Goal: Check status

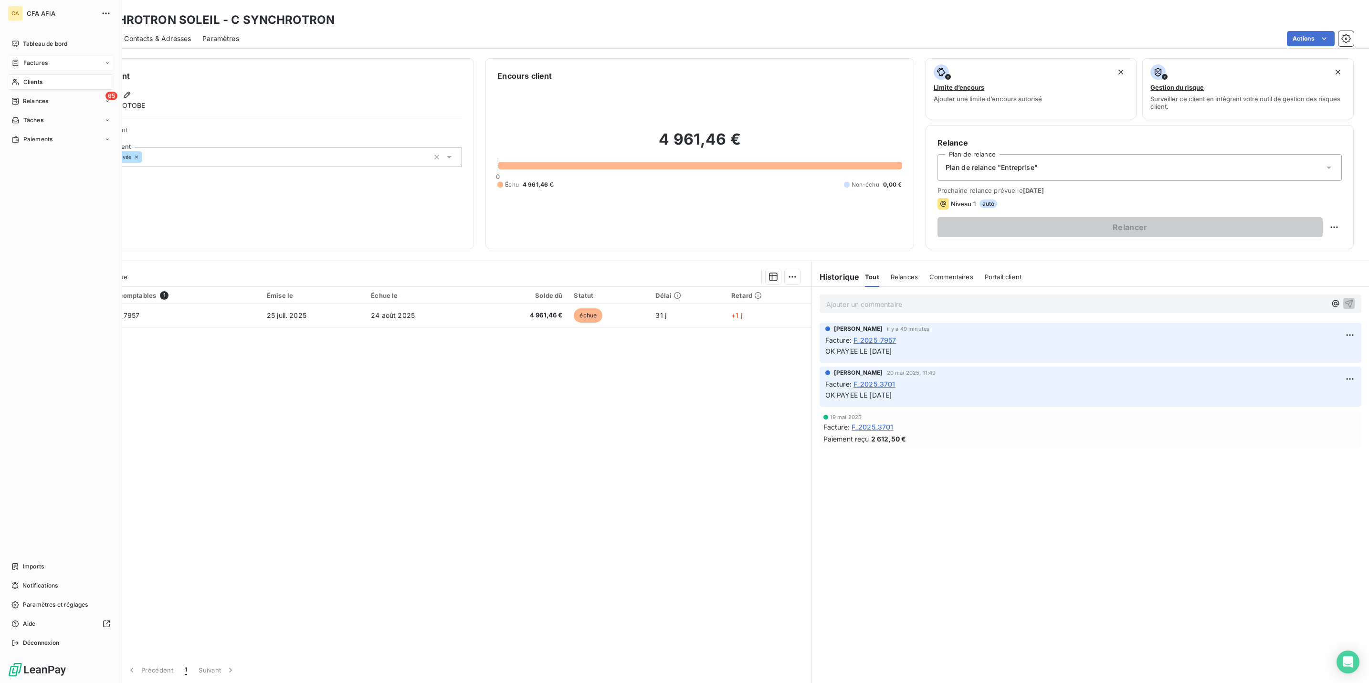
click at [19, 55] on div "Factures" at bounding box center [61, 62] width 106 height 15
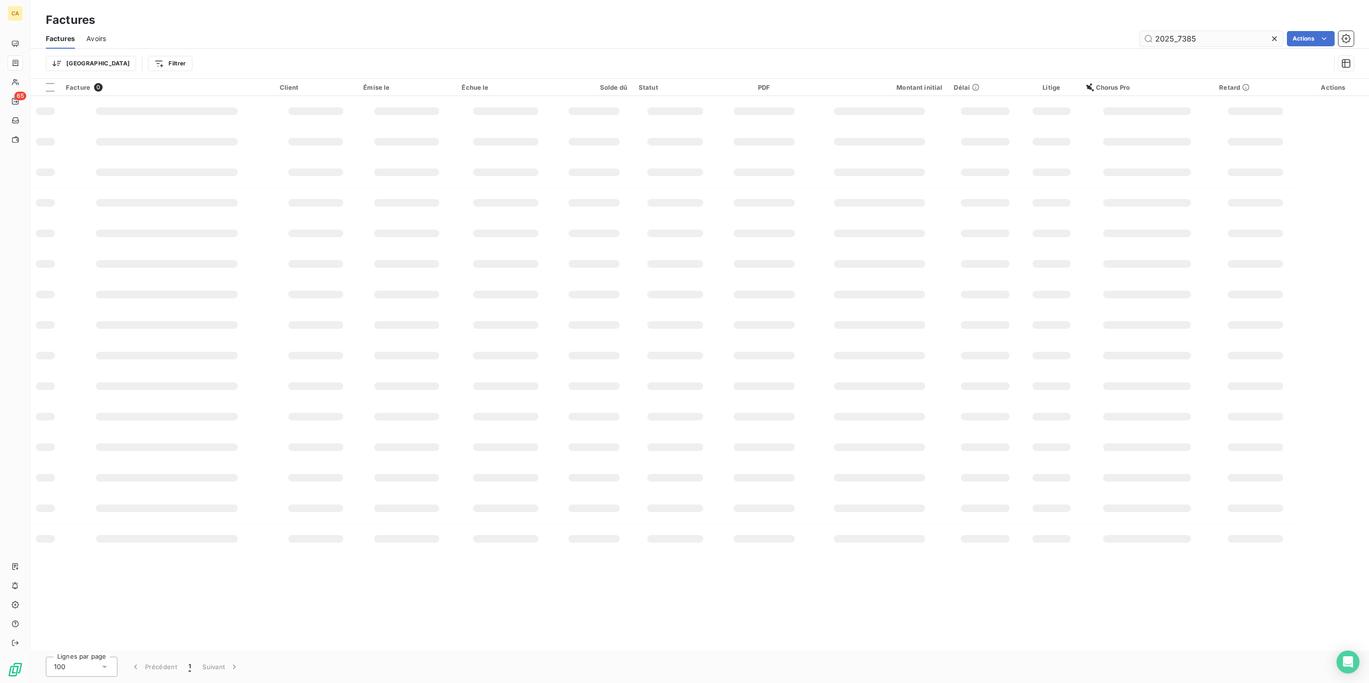
click at [1209, 32] on input "2025_7385" at bounding box center [1211, 38] width 143 height 15
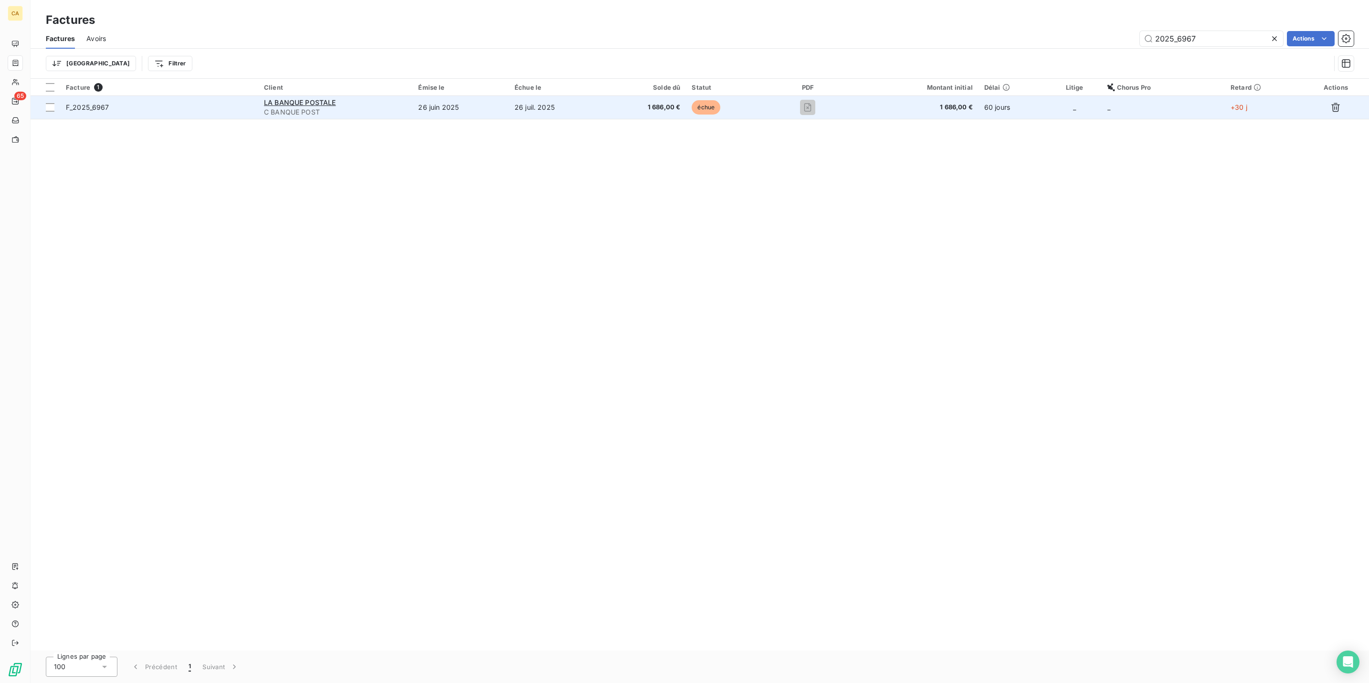
type input "2025_6967"
click at [480, 96] on td "26 juin 2025" at bounding box center [461, 107] width 96 height 23
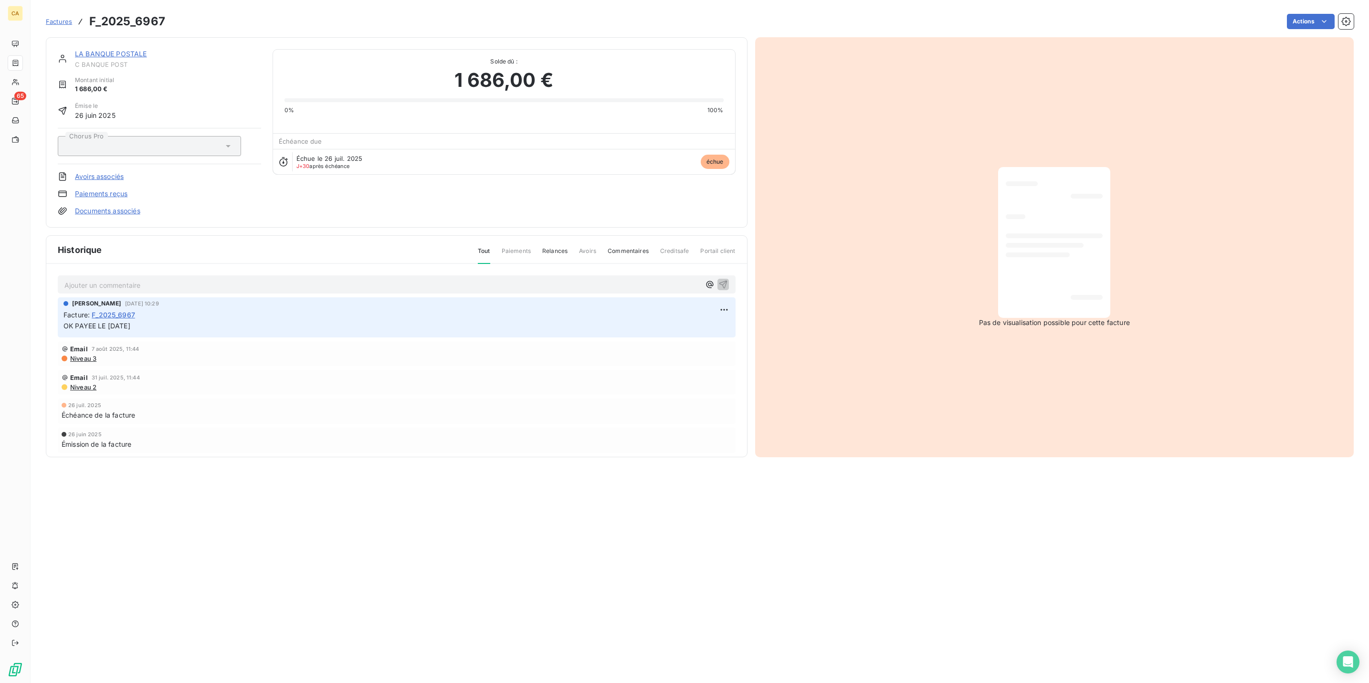
click at [121, 50] on div "LA BANQUE POSTALE C BANQUE POST" at bounding box center [168, 58] width 186 height 19
click at [114, 50] on link "LA BANQUE POSTALE" at bounding box center [111, 54] width 72 height 8
